Goal: Check status: Check status

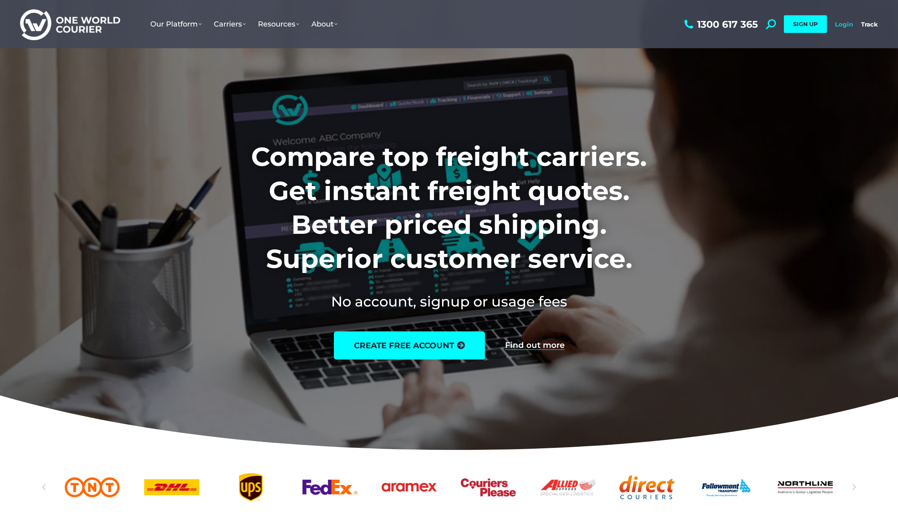
click at [838, 27] on link "Login" at bounding box center [844, 24] width 18 height 8
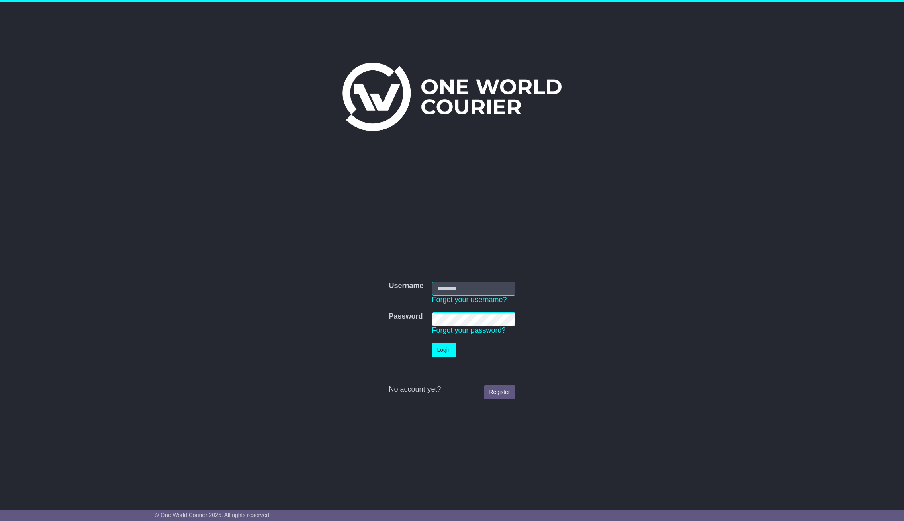
type input "**********"
click at [442, 350] on button "Login" at bounding box center [444, 350] width 24 height 14
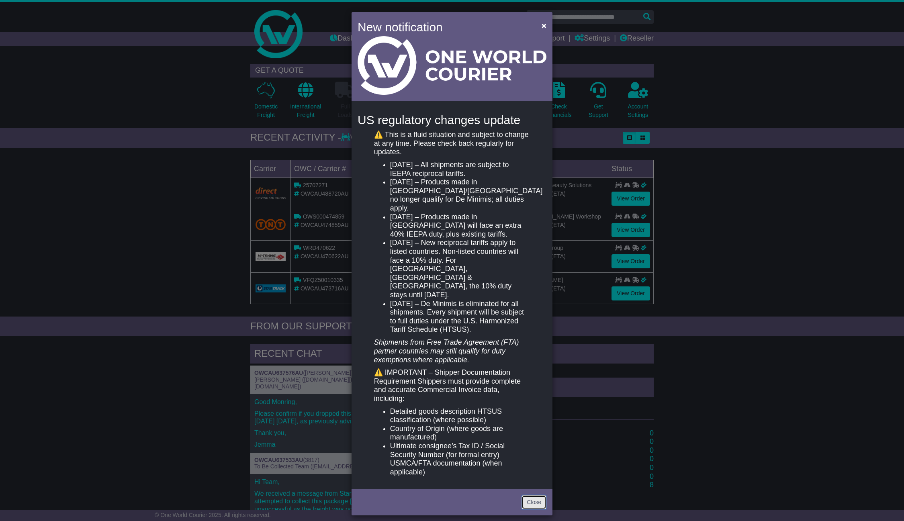
click at [528, 496] on link "Close" at bounding box center [534, 503] width 25 height 14
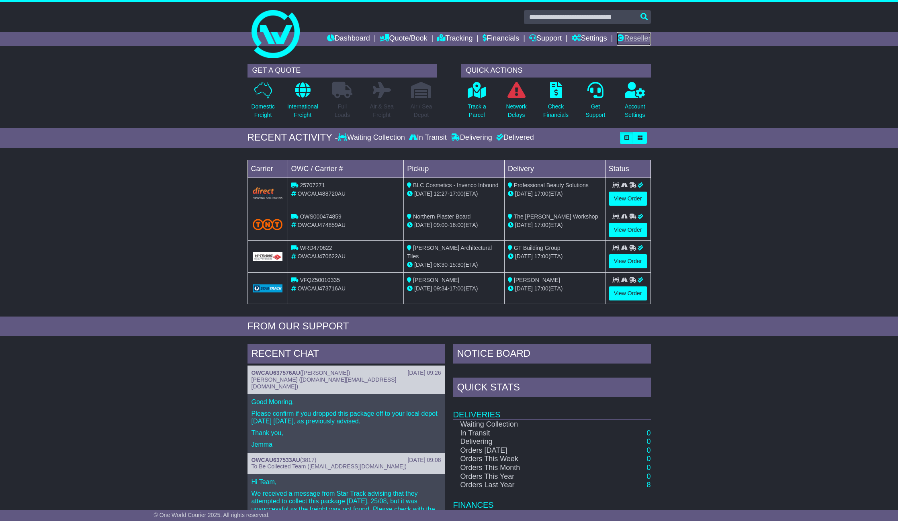
click at [629, 43] on link "Reseller" at bounding box center [634, 39] width 34 height 14
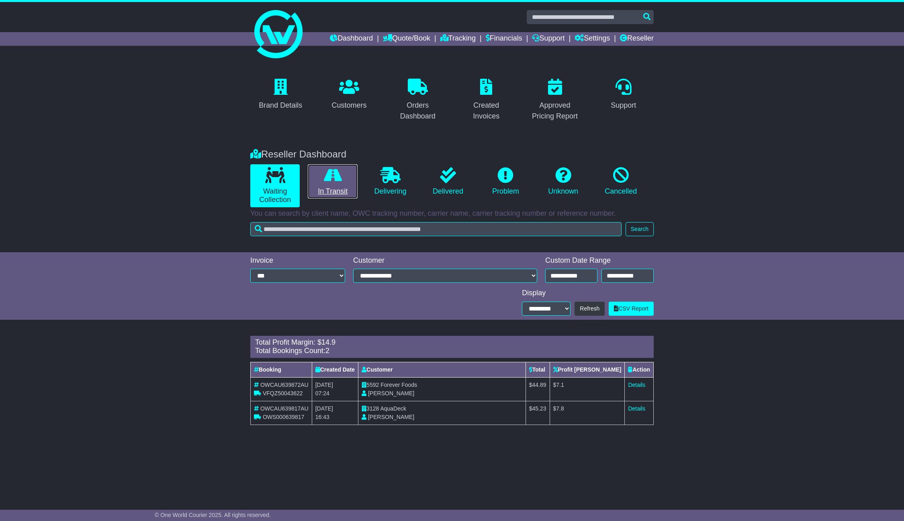
click at [341, 186] on link "In Transit" at bounding box center [332, 181] width 49 height 35
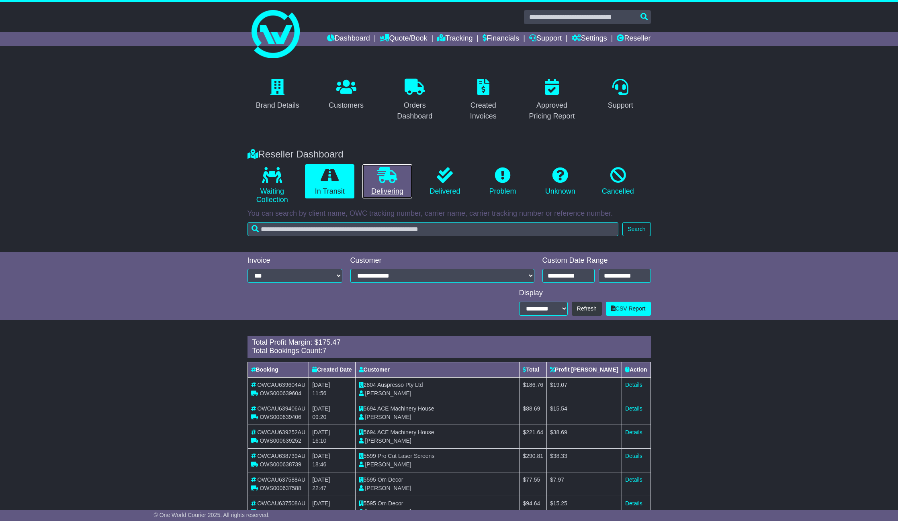
click at [392, 175] on icon at bounding box center [387, 175] width 20 height 16
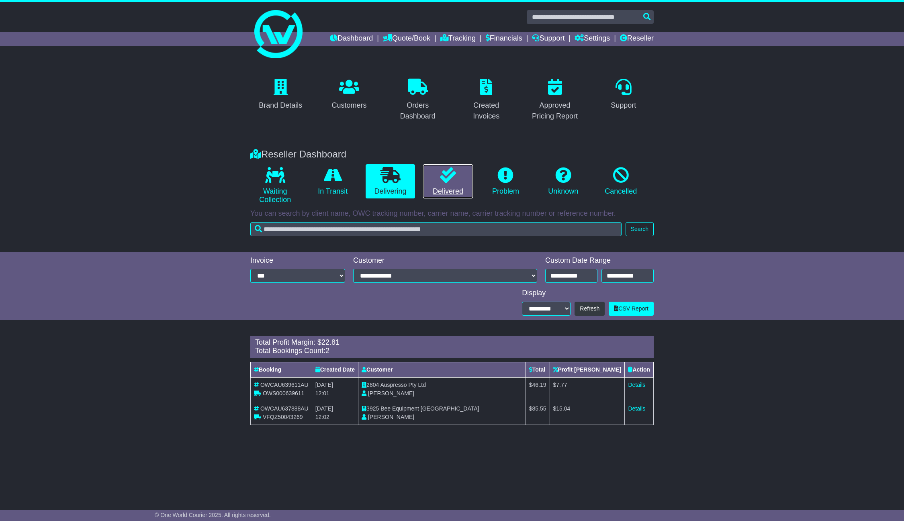
click at [444, 181] on icon at bounding box center [448, 175] width 16 height 16
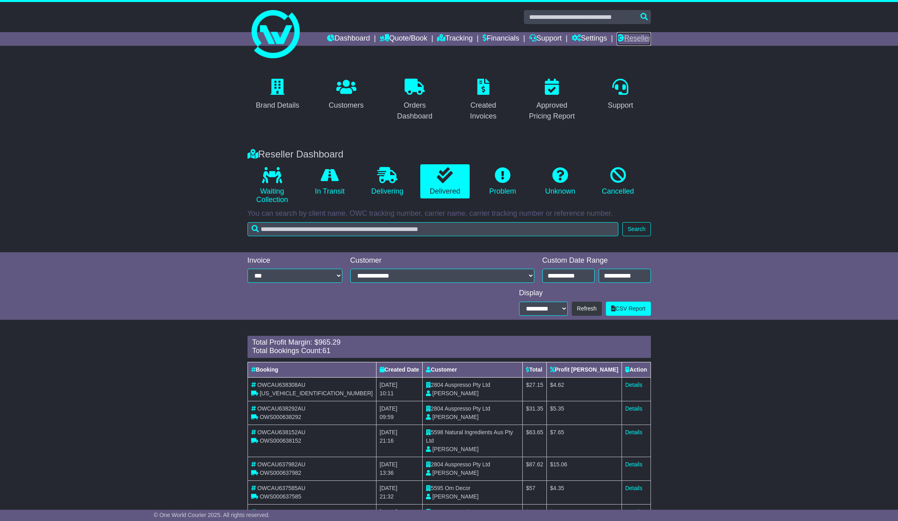
click at [635, 37] on link "Reseller" at bounding box center [634, 39] width 34 height 14
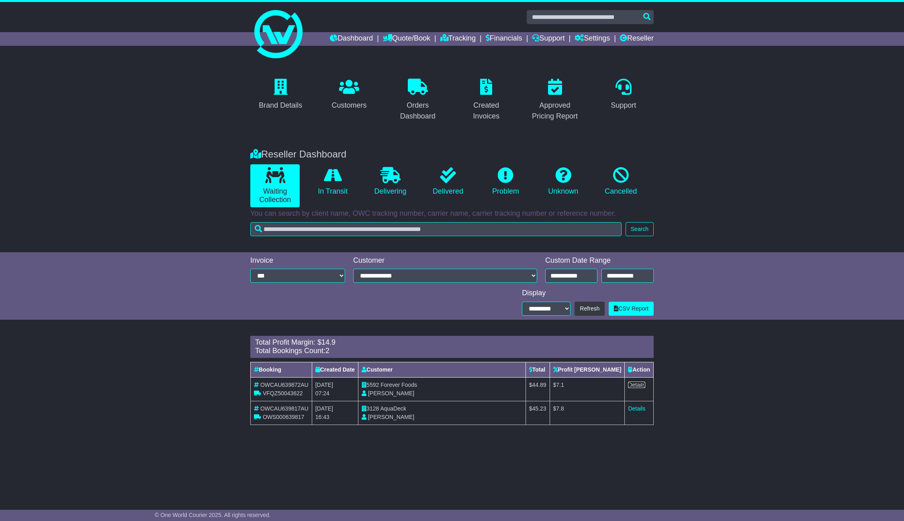
click at [637, 385] on link "Details" at bounding box center [636, 385] width 17 height 6
click at [634, 408] on link "Details" at bounding box center [636, 409] width 17 height 6
